Goal: Task Accomplishment & Management: Use online tool/utility

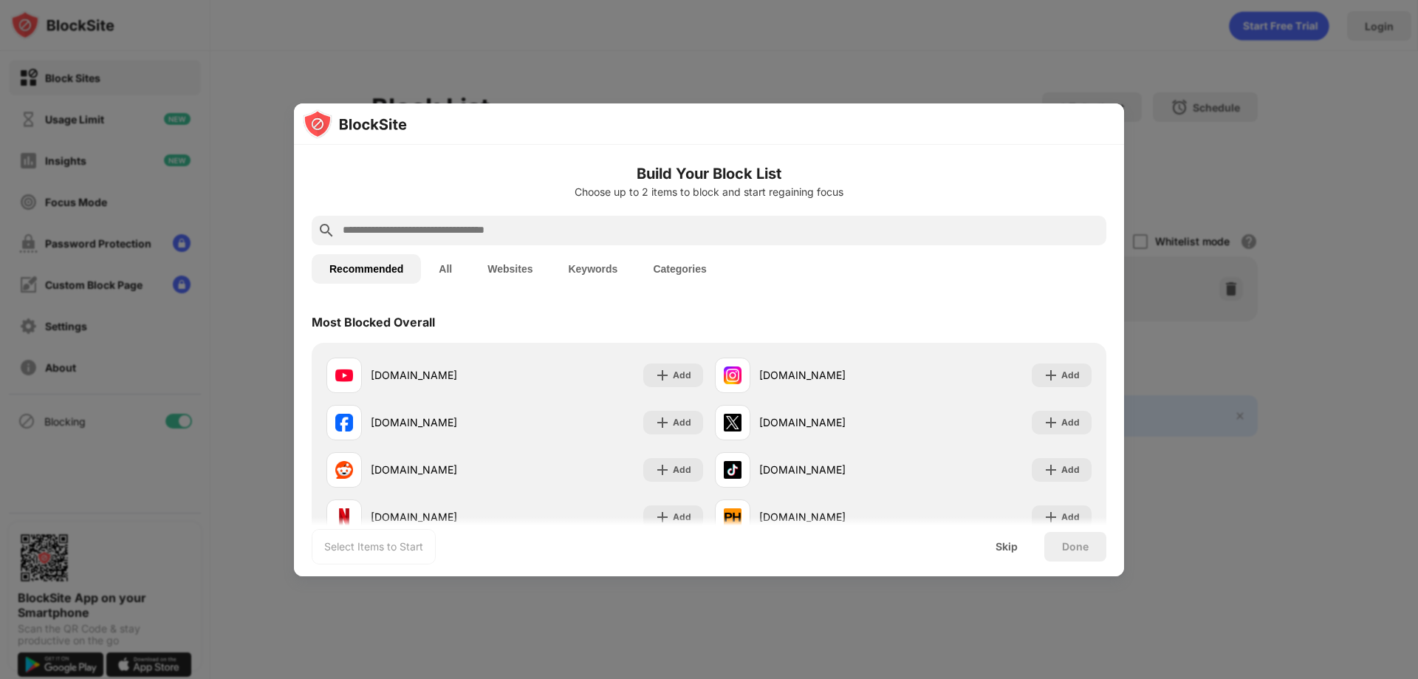
click at [1334, 219] on div at bounding box center [709, 339] width 1418 height 679
click at [1268, 24] on div at bounding box center [709, 339] width 1418 height 679
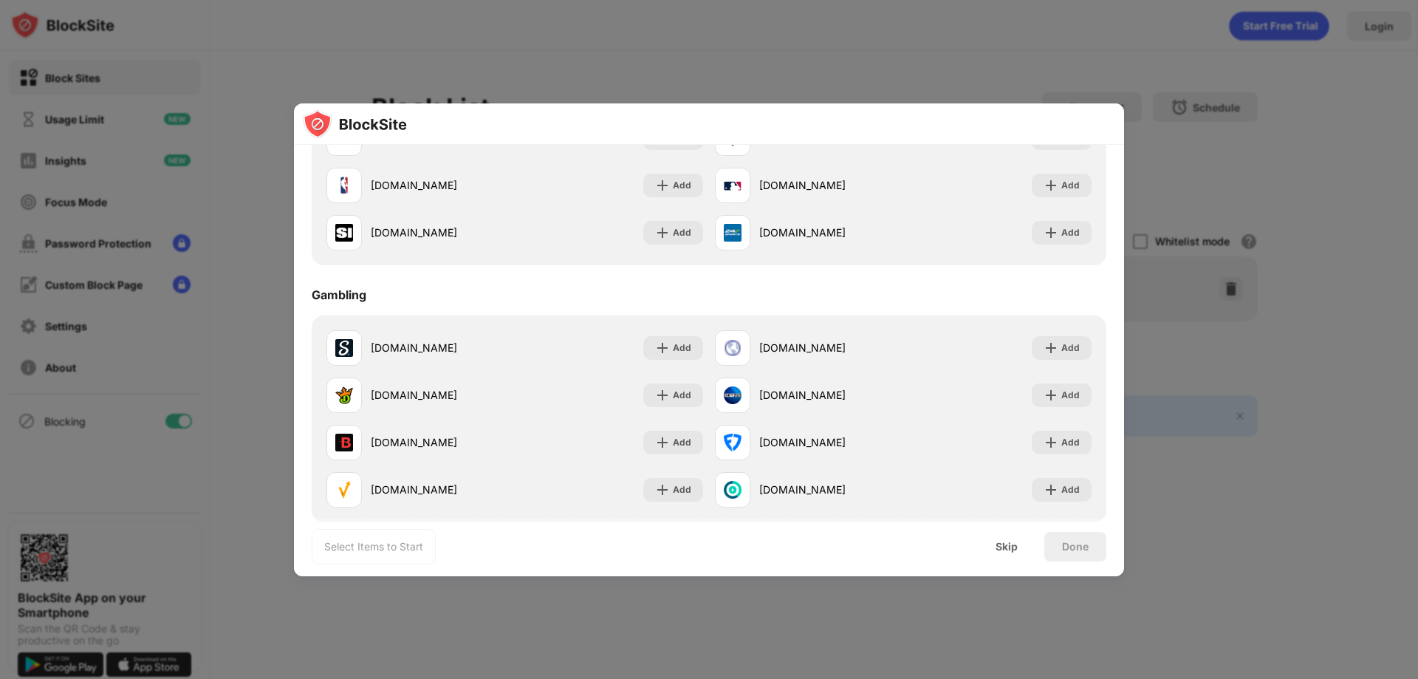
scroll to position [1551, 0]
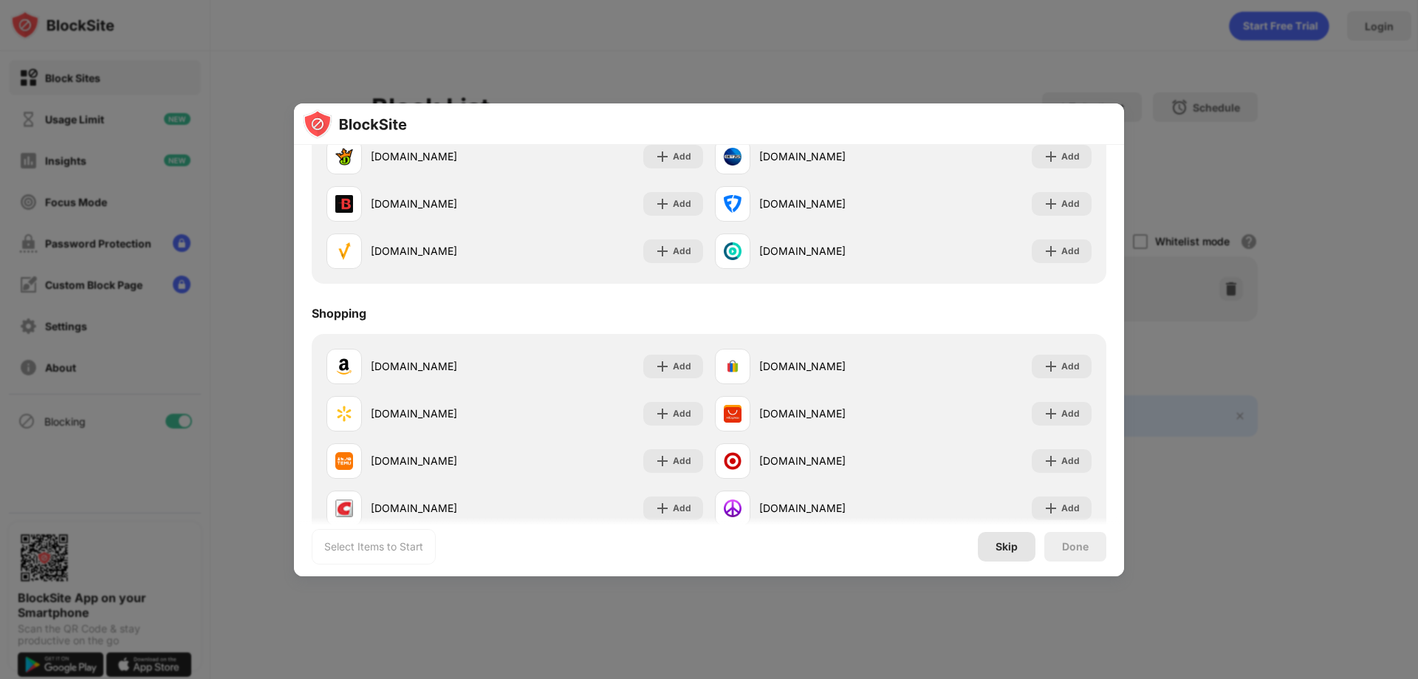
click at [1002, 547] on div "Skip" at bounding box center [1007, 547] width 22 height 12
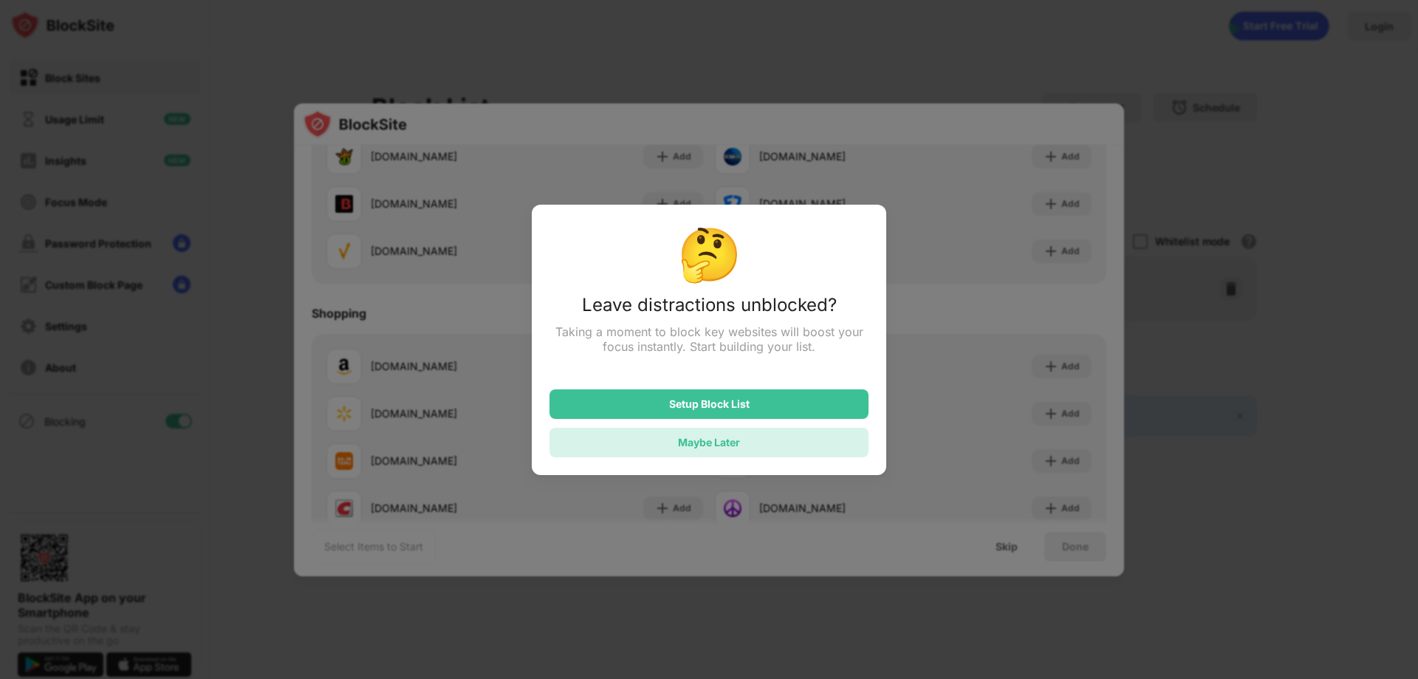
click at [722, 443] on div "Maybe Later" at bounding box center [709, 442] width 62 height 13
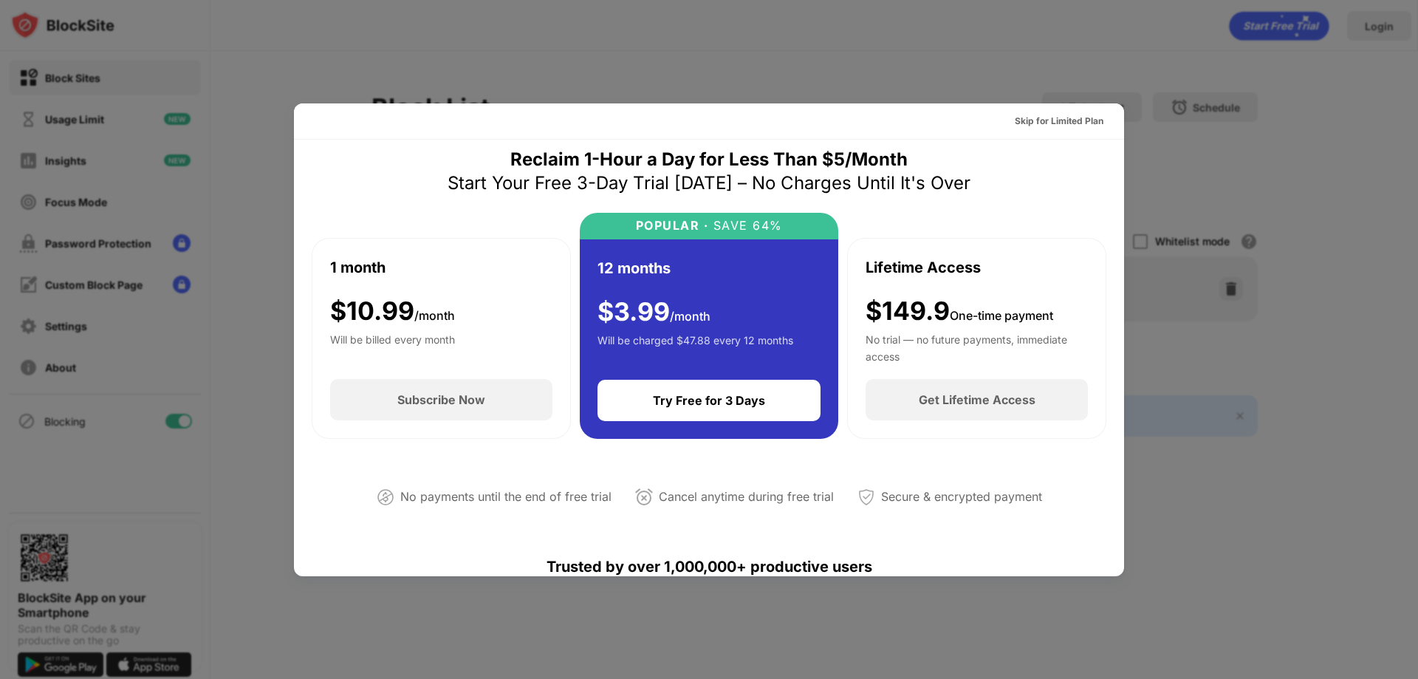
scroll to position [0, 0]
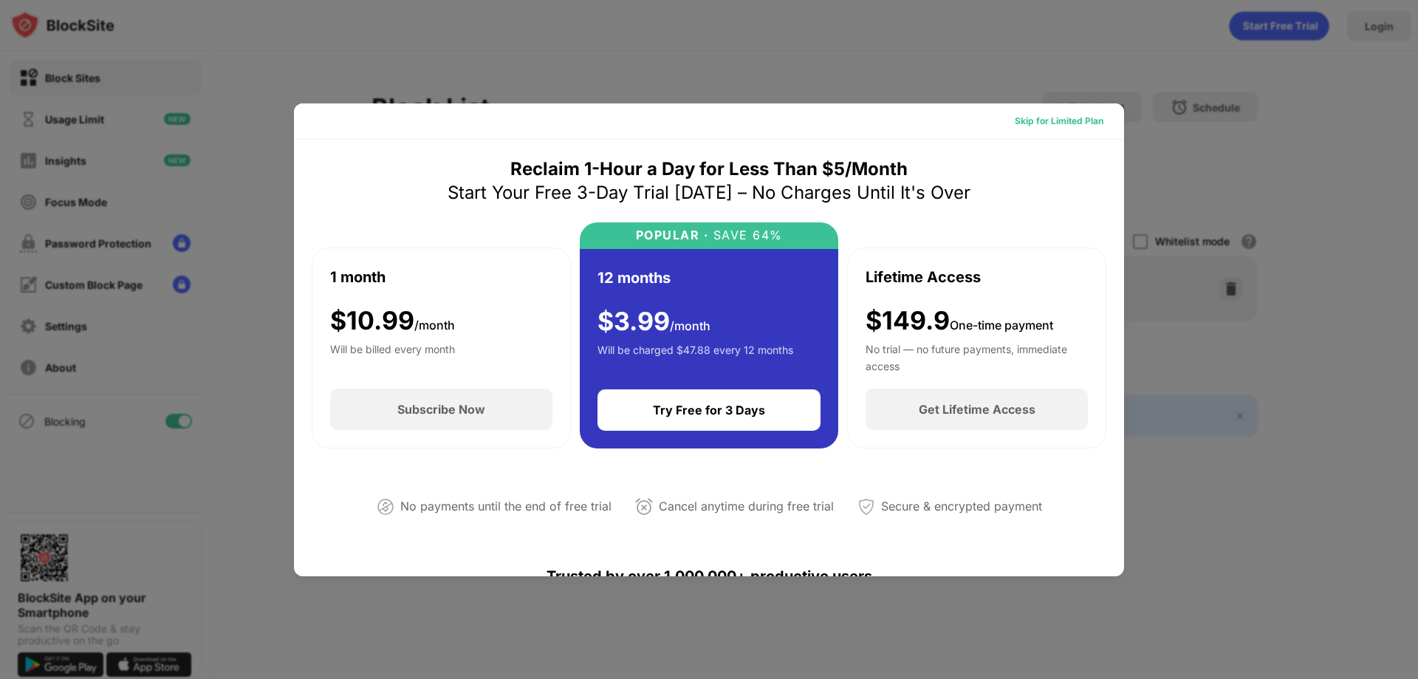
click at [1031, 115] on div "Skip for Limited Plan" at bounding box center [1059, 121] width 89 height 15
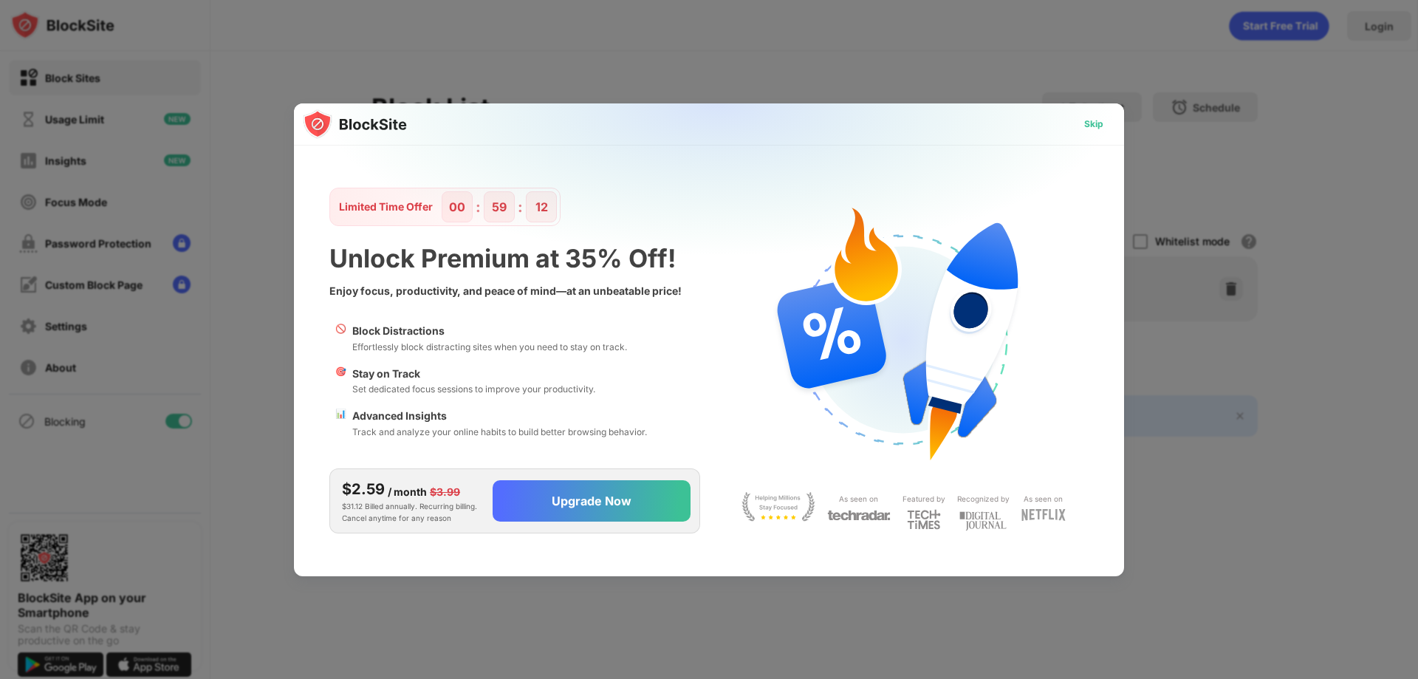
click at [1088, 119] on div "Skip" at bounding box center [1093, 124] width 19 height 15
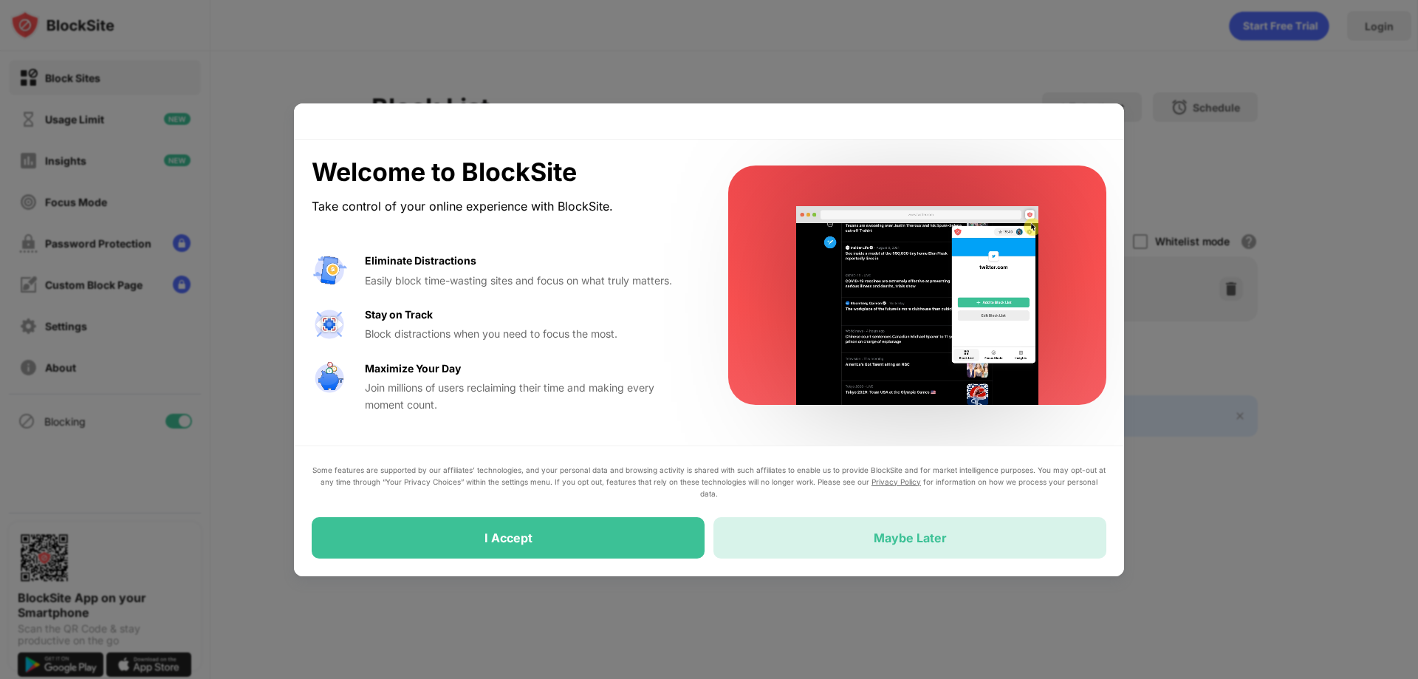
click at [880, 543] on div "Maybe Later" at bounding box center [910, 537] width 73 height 15
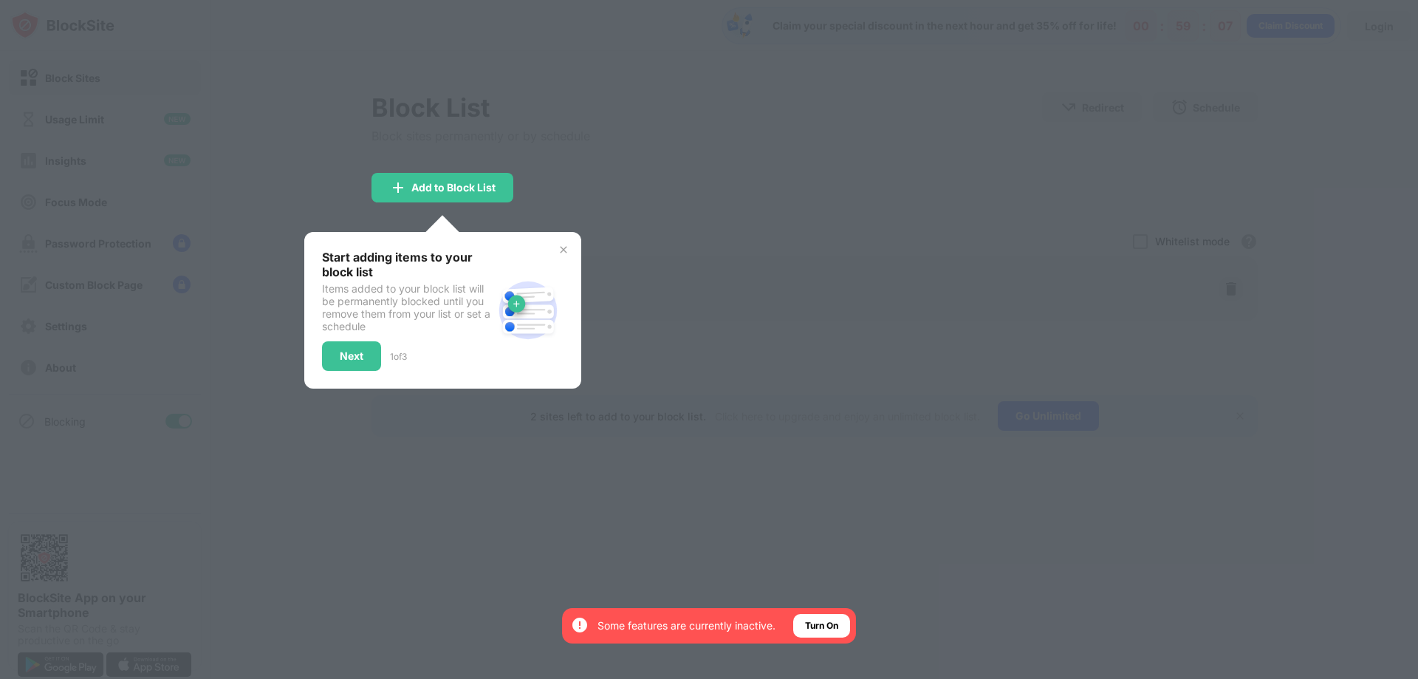
click at [564, 247] on img at bounding box center [564, 250] width 12 height 12
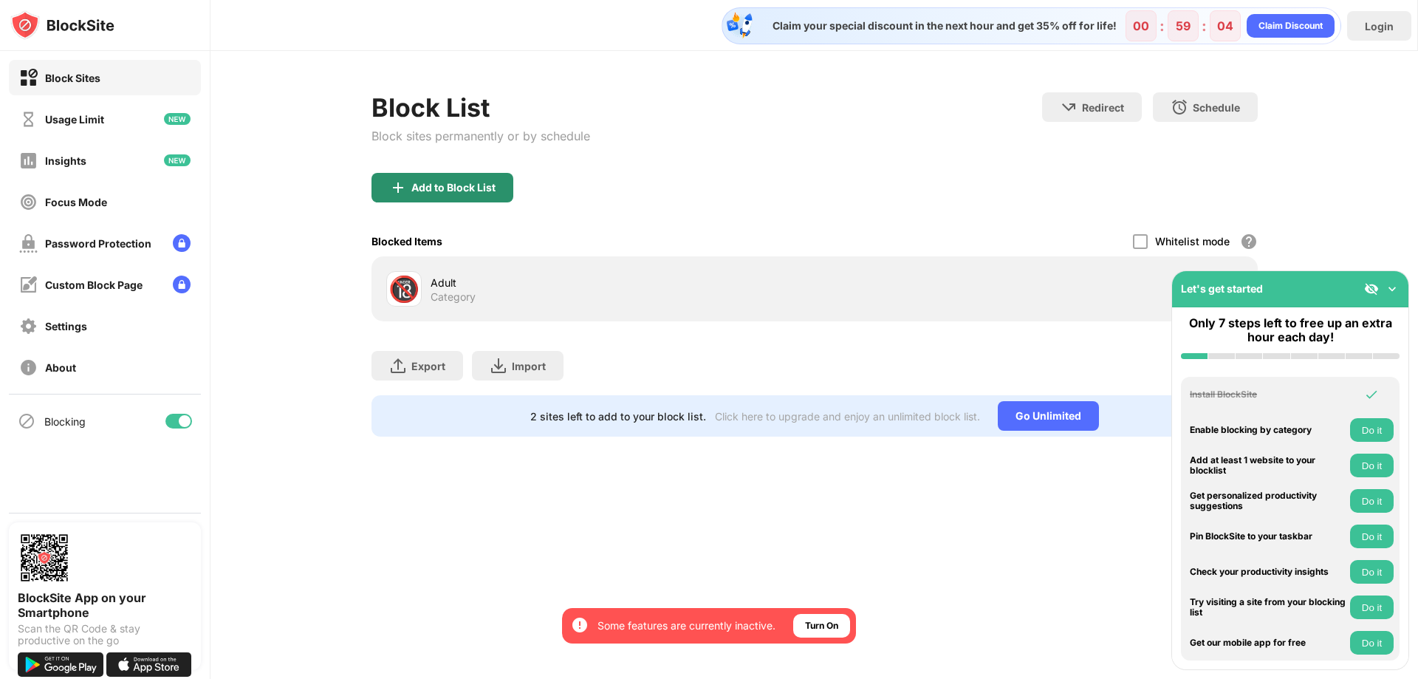
click at [442, 180] on div "Add to Block List" at bounding box center [443, 188] width 142 height 30
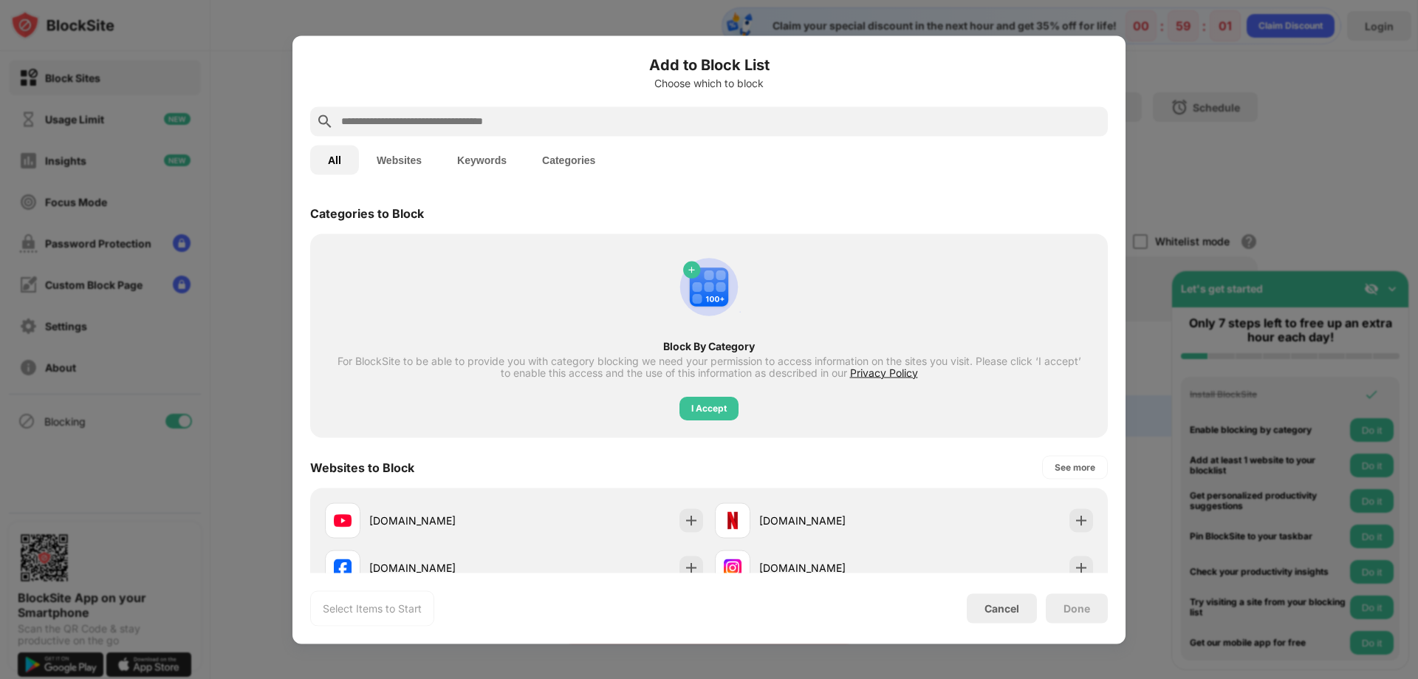
click at [395, 126] on input "text" at bounding box center [721, 121] width 762 height 18
click at [703, 411] on div "I Accept" at bounding box center [708, 407] width 35 height 15
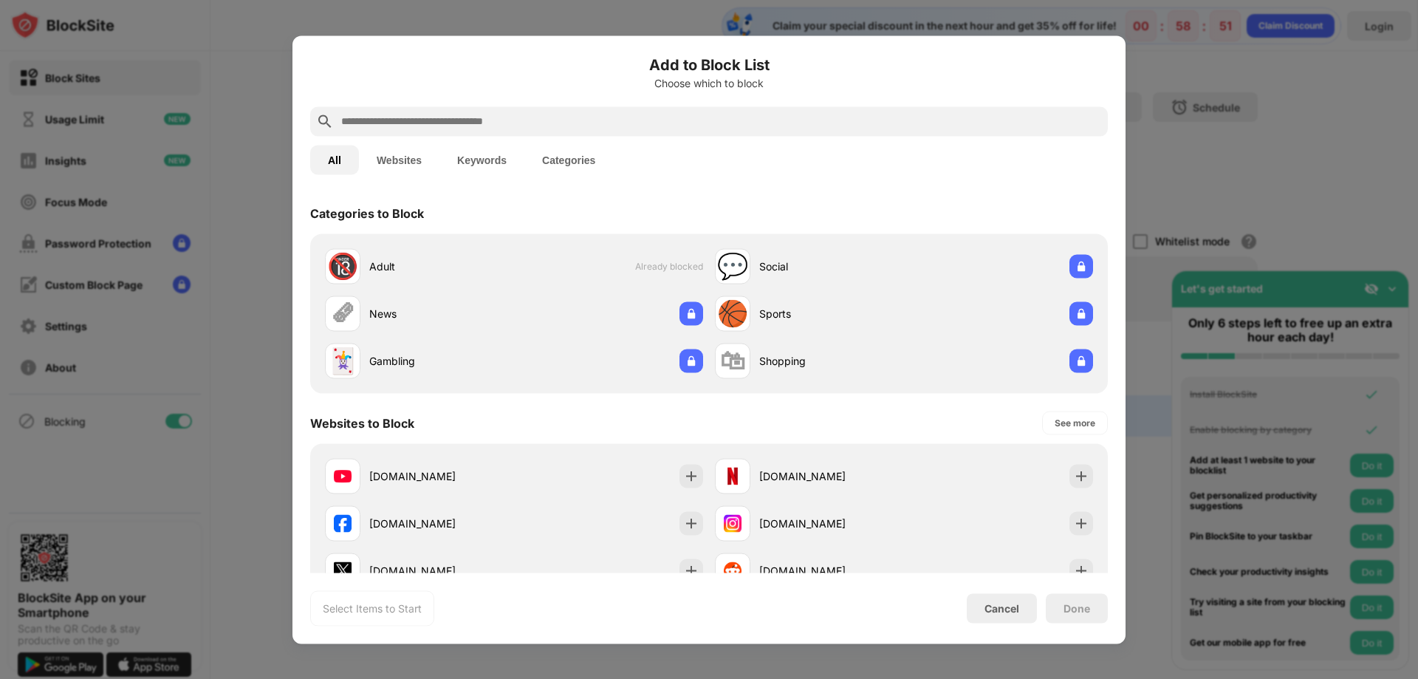
click at [371, 127] on input "text" at bounding box center [721, 121] width 762 height 18
paste input "**********"
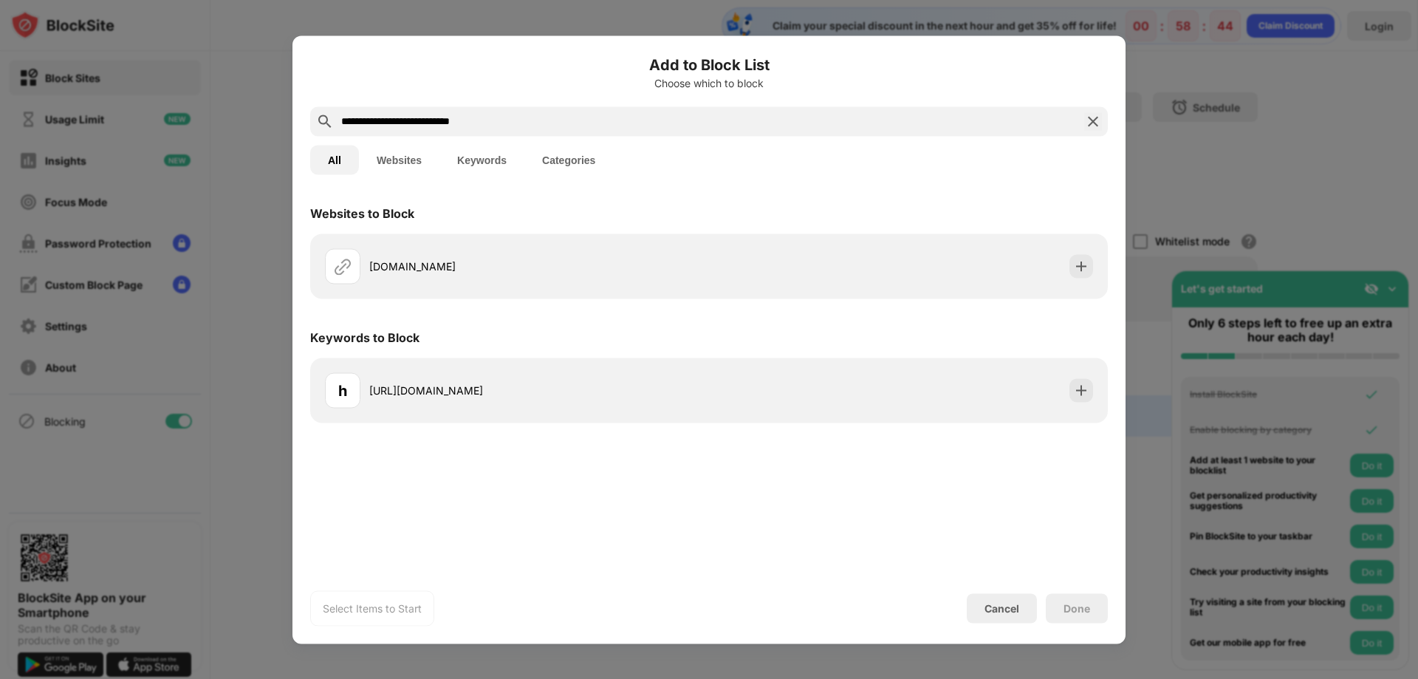
type input "**********"
click at [1066, 610] on div "Done" at bounding box center [1077, 608] width 27 height 12
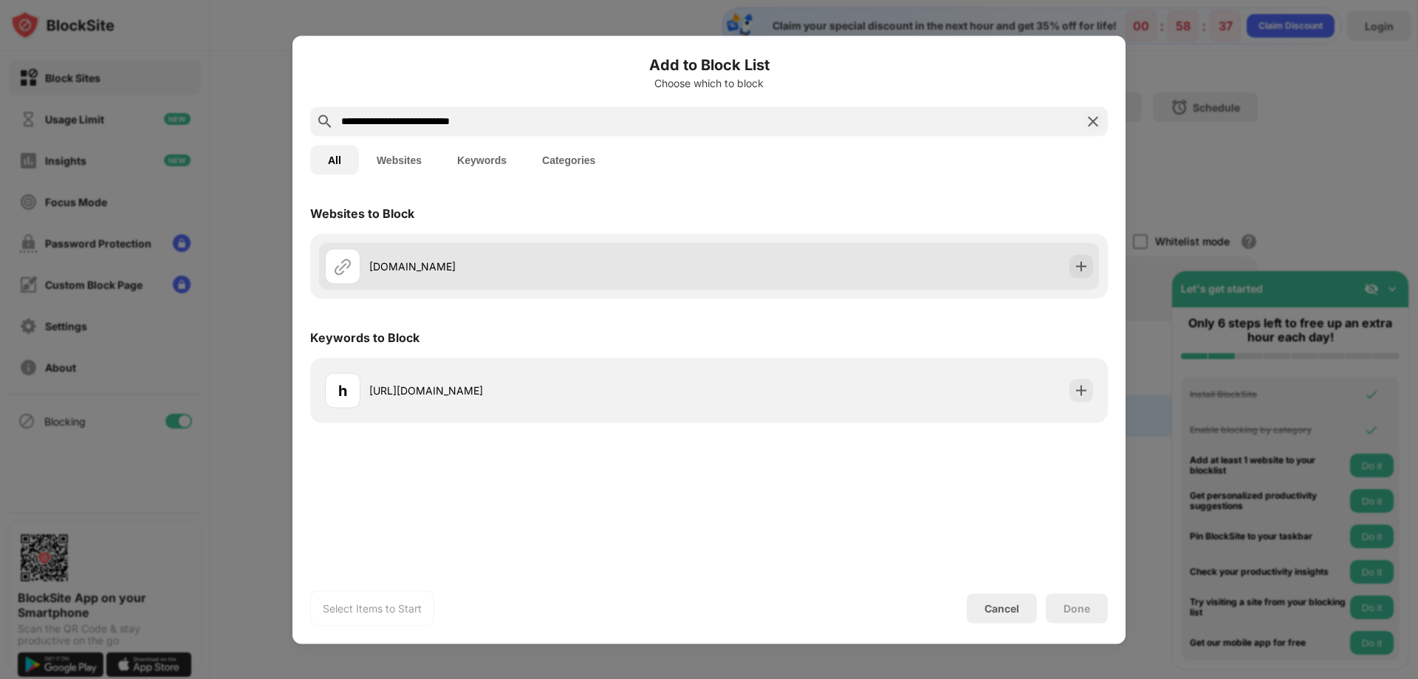
click at [425, 268] on div "[DOMAIN_NAME]" at bounding box center [539, 267] width 340 height 16
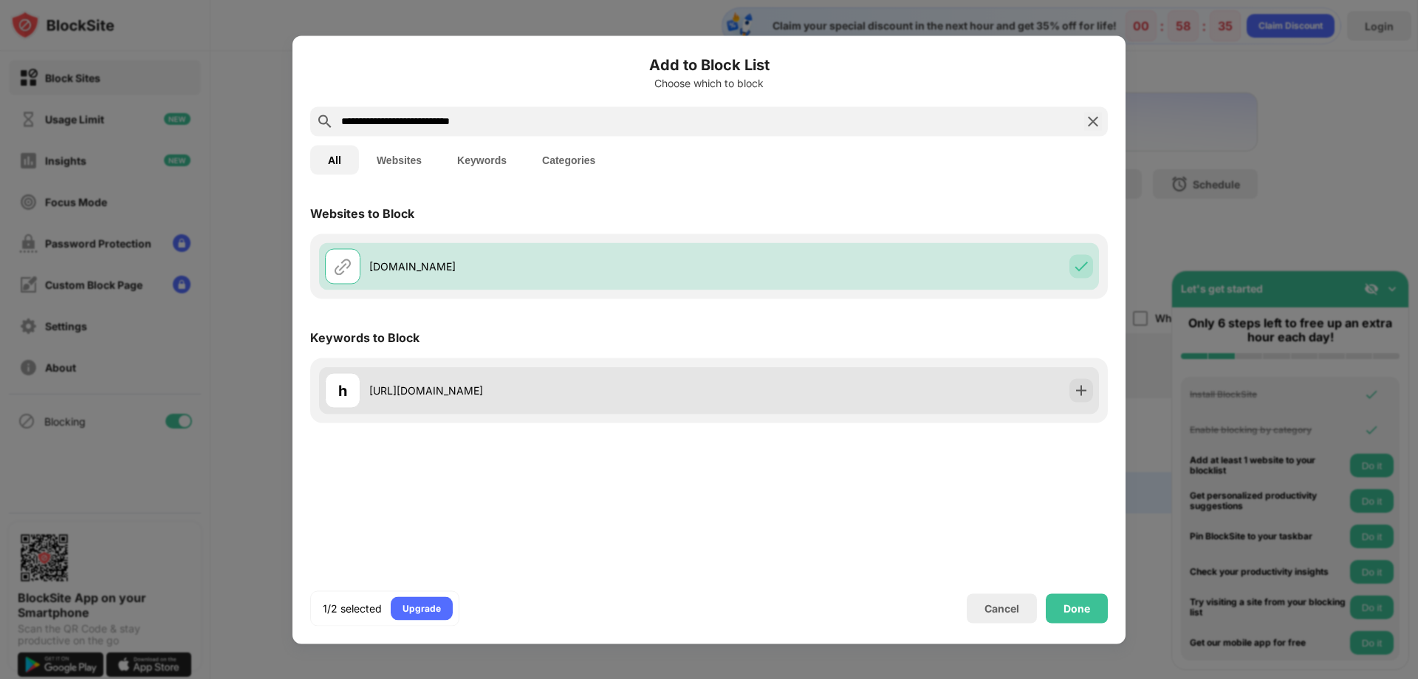
click at [444, 389] on div "[URL][DOMAIN_NAME]" at bounding box center [539, 391] width 340 height 16
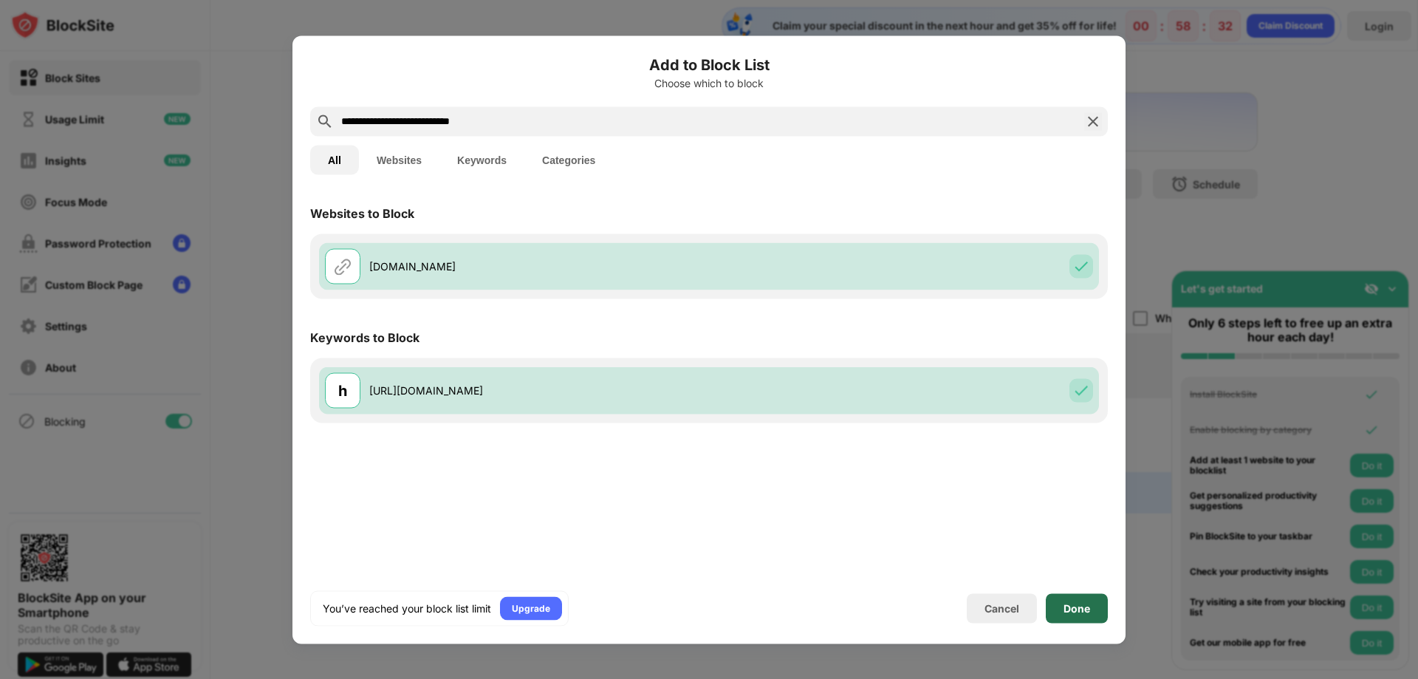
click at [1081, 604] on div "Done" at bounding box center [1077, 608] width 27 height 12
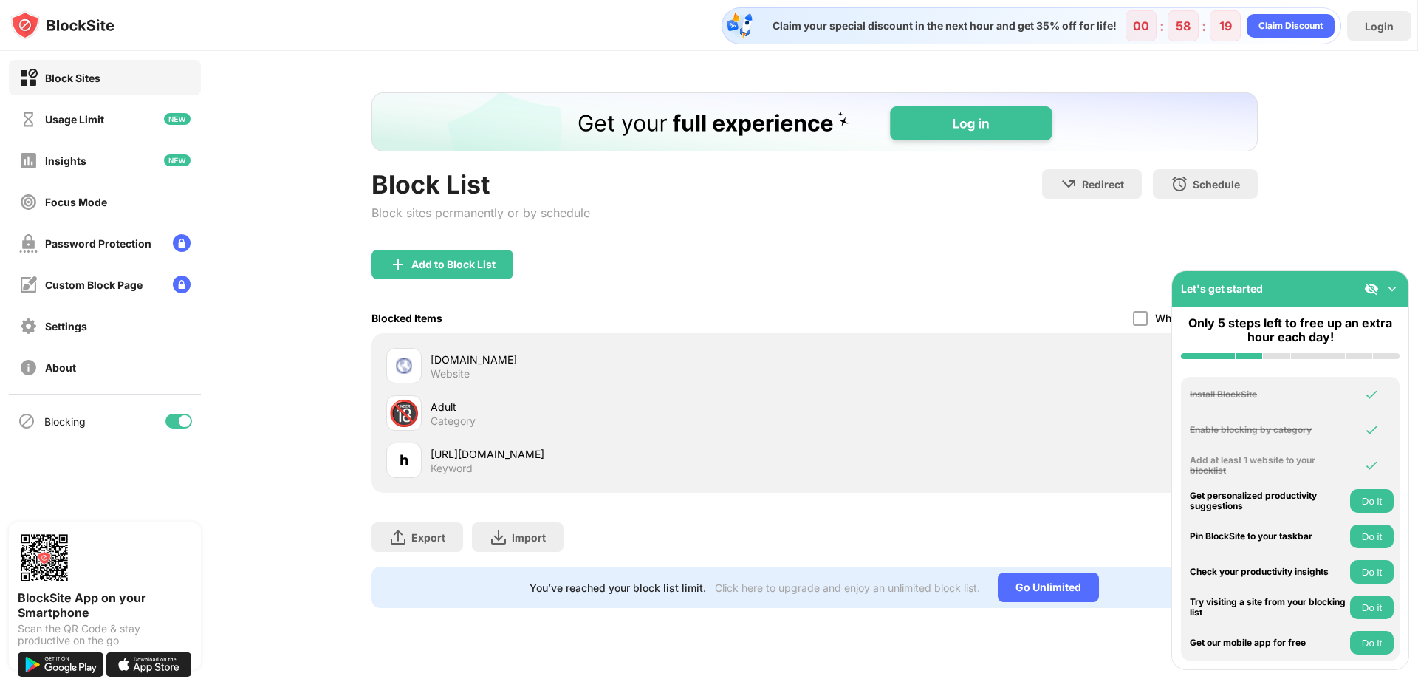
click at [1364, 173] on div "Block List Block sites permanently or by schedule Redirect Choose a site to be …" at bounding box center [815, 350] width 1208 height 598
click at [1308, 217] on div "Block List Block sites permanently or by schedule Redirect Choose a site to be …" at bounding box center [815, 350] width 1208 height 598
